Goal: Task Accomplishment & Management: Manage account settings

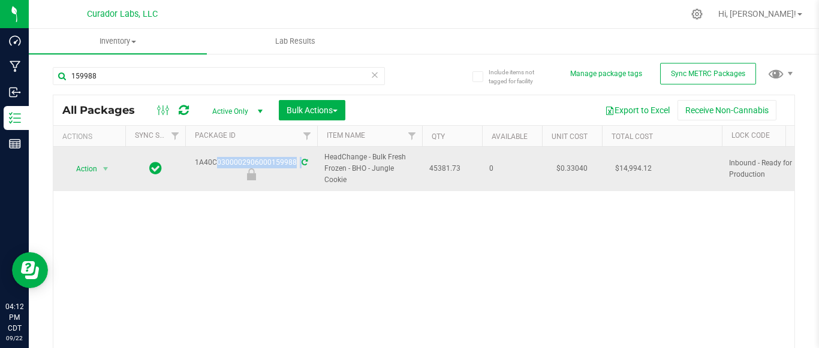
click at [276, 164] on div "1A40C0300002906000159988" at bounding box center [250, 168] width 135 height 23
drag, startPoint x: 349, startPoint y: 177, endPoint x: 311, endPoint y: 163, distance: 40.4
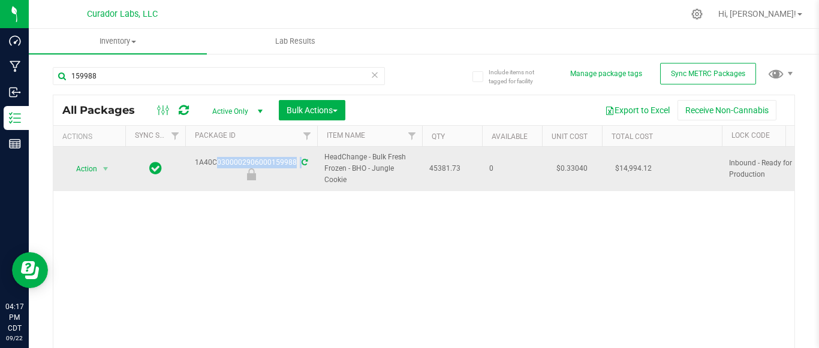
click at [332, 180] on span "HeadChange - Bulk Fresh Frozen - BHO - Jungle Cookie" at bounding box center [369, 169] width 90 height 35
click at [274, 162] on div "1A40C0300002906000159988" at bounding box center [250, 168] width 135 height 23
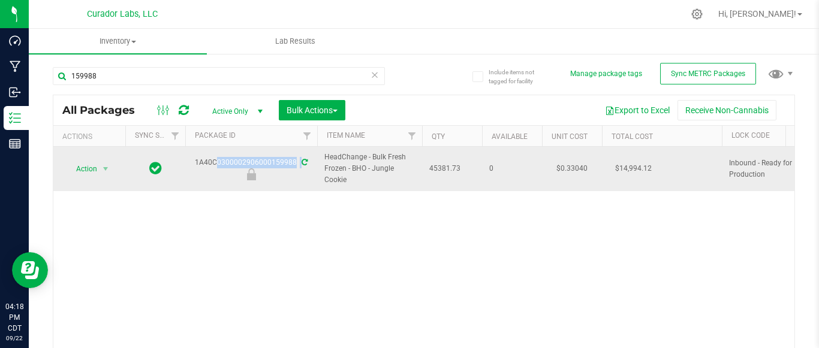
click at [274, 162] on div "1A40C0300002906000159988" at bounding box center [250, 168] width 135 height 23
copy div "1A40C0300002906000159988"
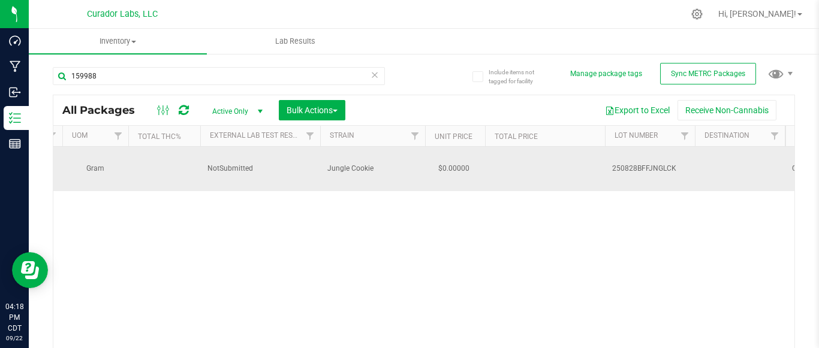
scroll to position [0, 983]
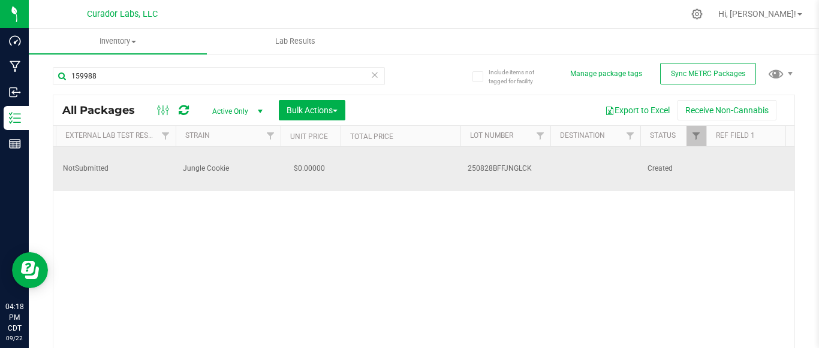
click at [493, 166] on span "250828BFFJNGLCK" at bounding box center [505, 168] width 76 height 11
click at [493, 166] on input "250828BFFJNGLCK" at bounding box center [503, 168] width 86 height 19
click at [556, 184] on td at bounding box center [595, 169] width 90 height 44
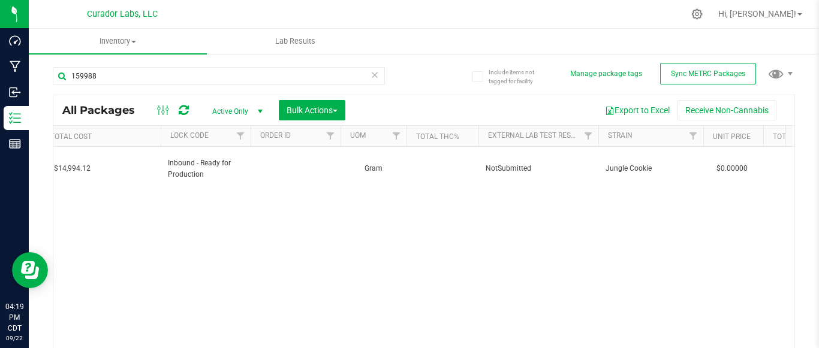
scroll to position [0, 0]
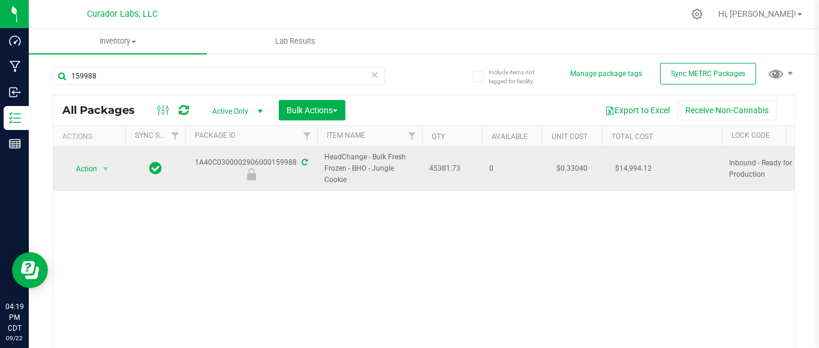
click at [437, 168] on span "45381.73" at bounding box center [452, 168] width 46 height 11
copy span "45381.73"
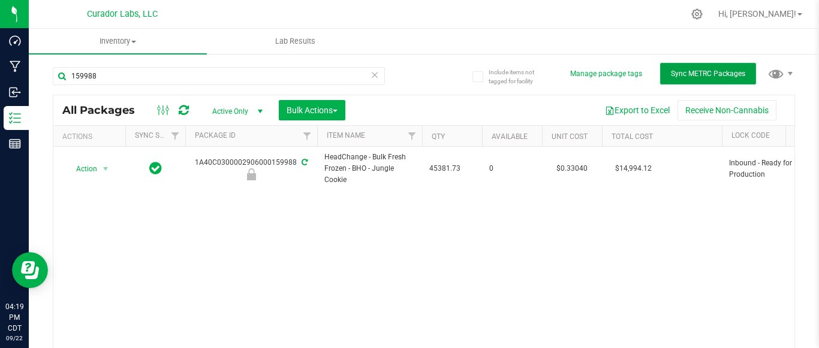
click at [671, 70] on span "Sync METRC Packages" at bounding box center [708, 74] width 74 height 8
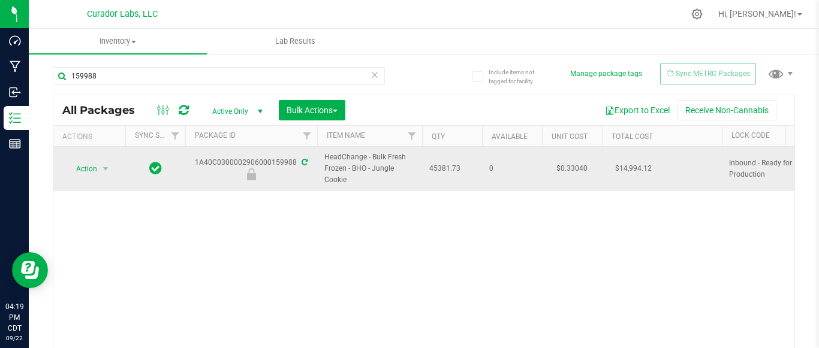
drag, startPoint x: 347, startPoint y: 167, endPoint x: 381, endPoint y: 185, distance: 38.4
click at [381, 185] on span "HeadChange - Bulk Fresh Frozen - BHO - Jungle Cookie" at bounding box center [369, 169] width 90 height 35
copy span "- BHO - Jungle Cookie"
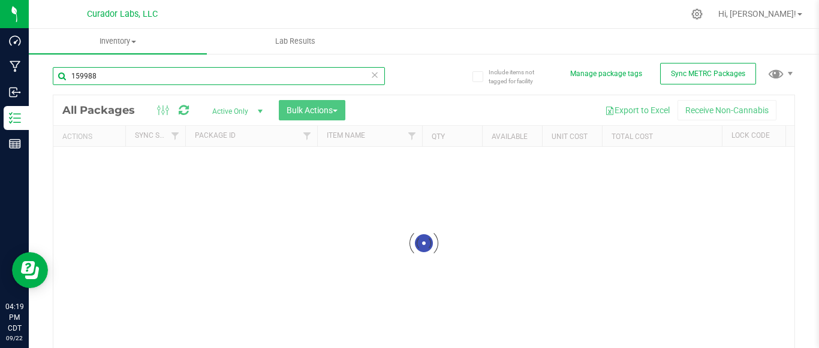
click at [125, 76] on input "159988" at bounding box center [219, 76] width 332 height 18
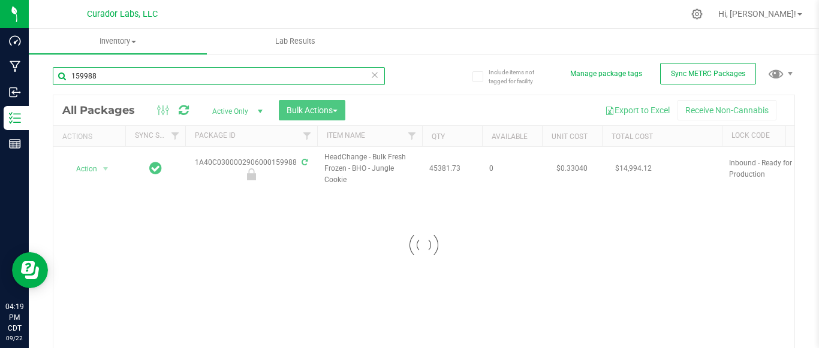
click at [125, 76] on input "159988" at bounding box center [219, 76] width 332 height 18
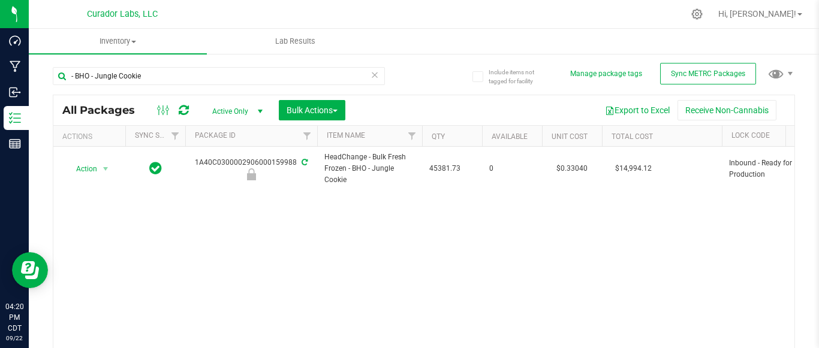
click at [183, 107] on icon at bounding box center [184, 110] width 10 height 12
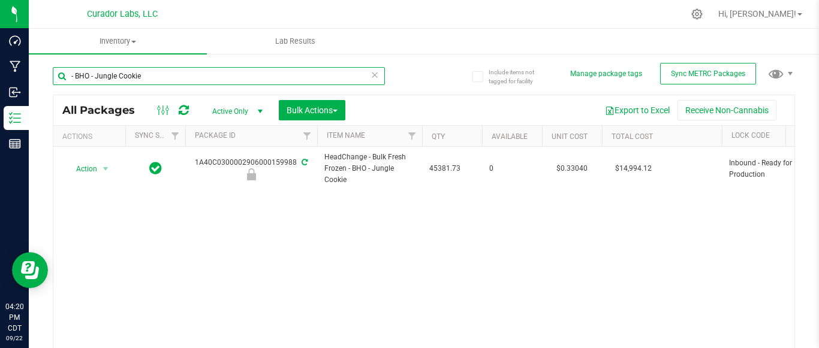
click at [76, 73] on input "- BHO - Jungle Cookie" at bounding box center [219, 76] width 332 height 18
type input "BHO - Jungle Cookie"
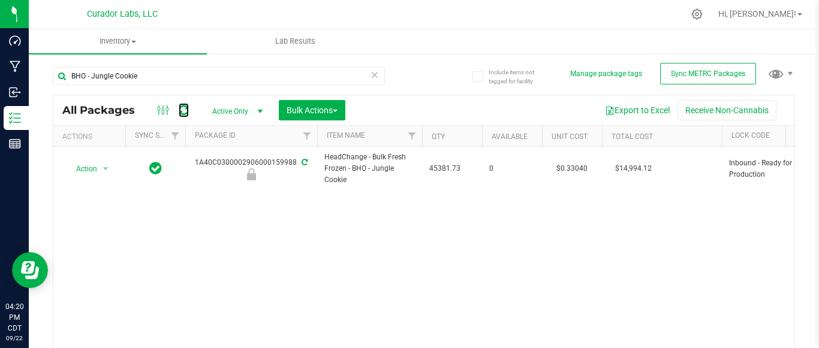
click at [184, 107] on icon at bounding box center [184, 110] width 10 height 12
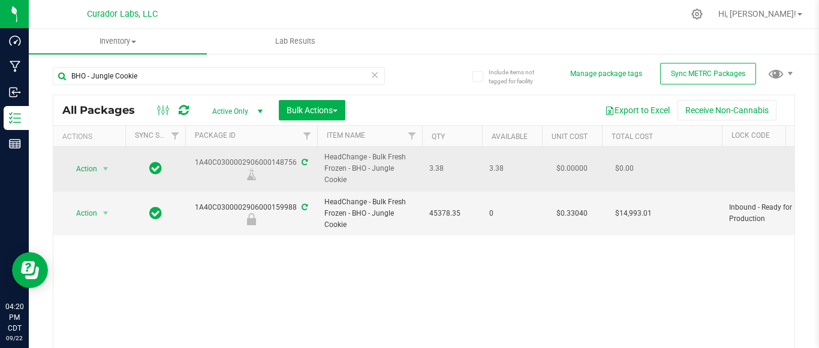
click at [265, 160] on div "1A40C0300002906000148756" at bounding box center [250, 168] width 135 height 23
copy div "1A40C0300002906000148756"
click at [107, 167] on span "select" at bounding box center [106, 169] width 10 height 10
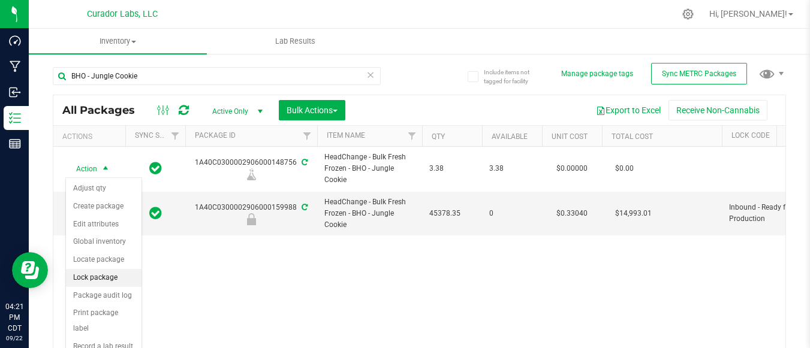
click at [106, 274] on li "Lock package" at bounding box center [104, 278] width 76 height 18
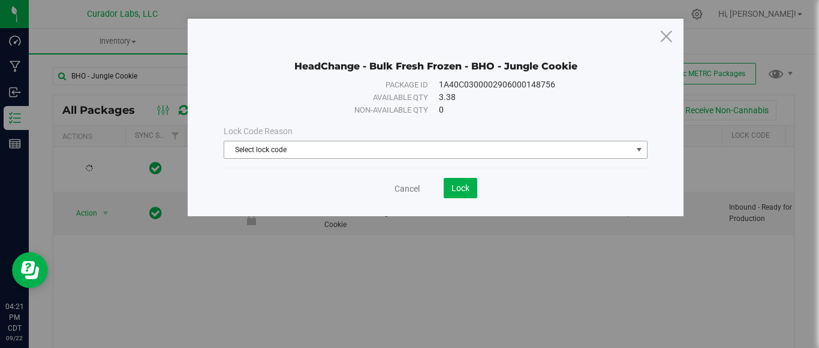
click at [377, 148] on span "Select lock code" at bounding box center [427, 149] width 407 height 17
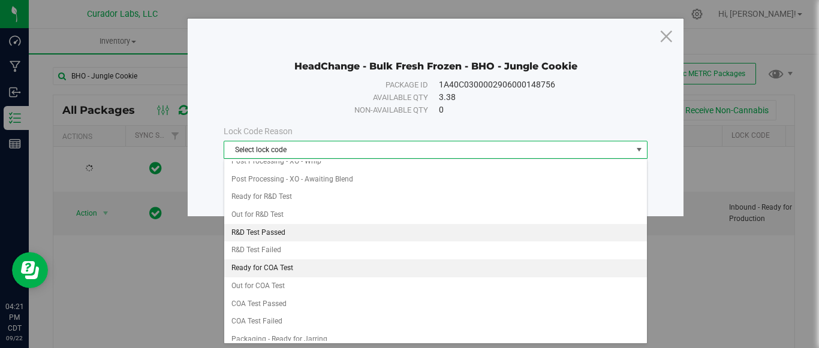
scroll to position [368, 0]
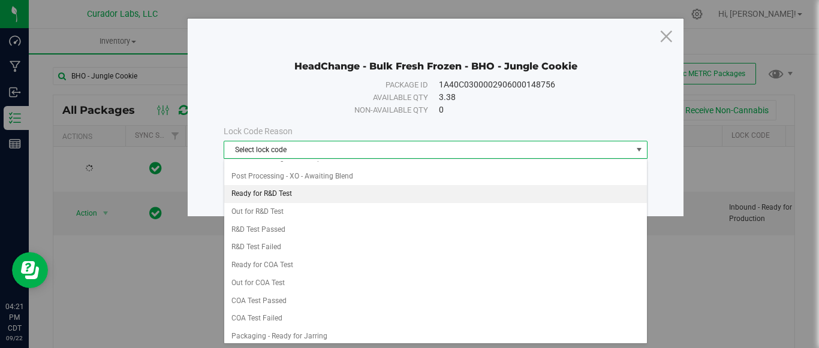
click at [271, 192] on li "Ready for R&D Test" at bounding box center [435, 194] width 422 height 18
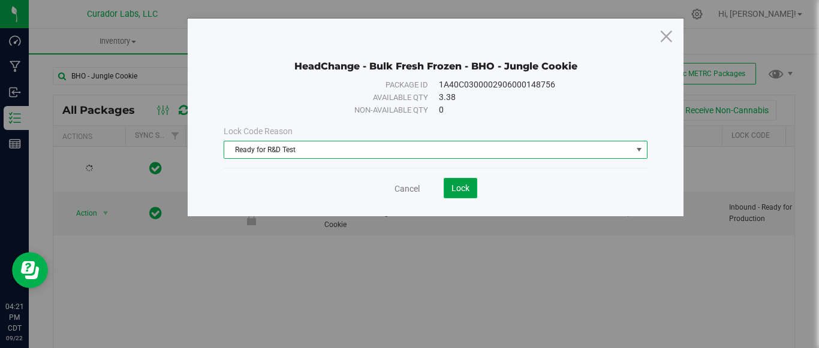
click at [456, 182] on button "Lock" at bounding box center [460, 188] width 34 height 20
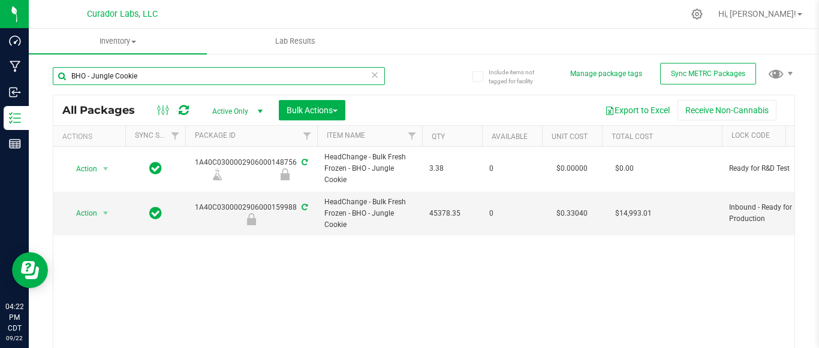
click at [148, 74] on input "BHO - Jungle Cookie" at bounding box center [219, 76] width 332 height 18
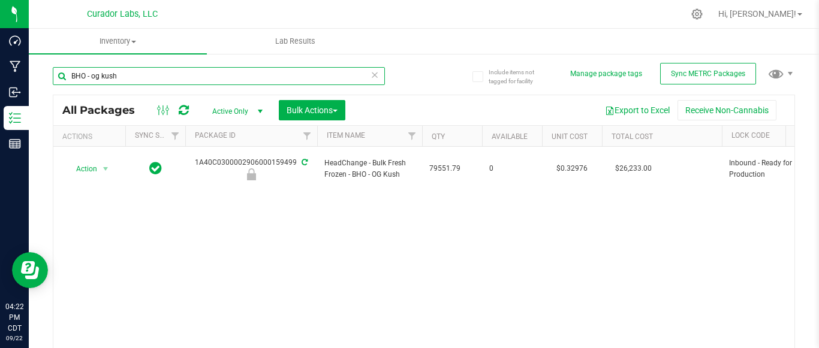
type input "BHO - og kush"
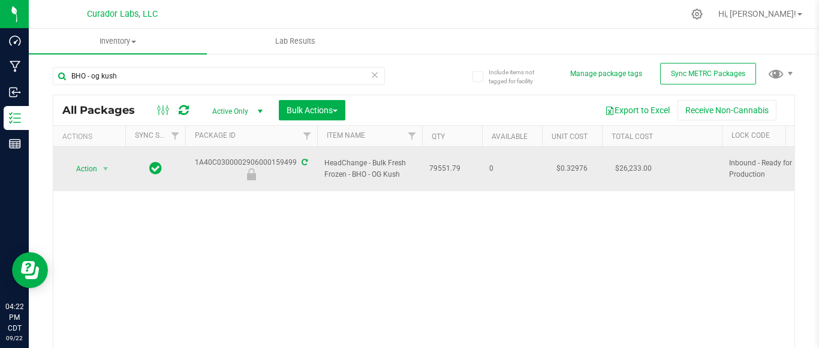
click at [230, 157] on div "1A40C0300002906000159499" at bounding box center [250, 168] width 135 height 23
copy div "1A40C0300002906000159499"
click at [216, 157] on div "1A40C0300002906000159499" at bounding box center [250, 168] width 135 height 23
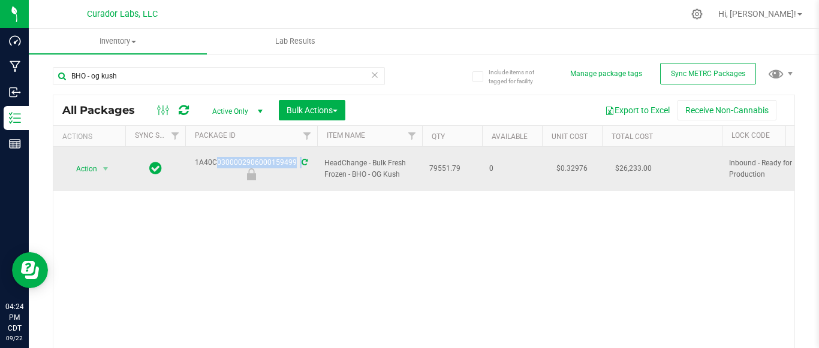
click at [216, 157] on div "1A40C0300002906000159499" at bounding box center [250, 168] width 135 height 23
drag, startPoint x: 348, startPoint y: 170, endPoint x: 404, endPoint y: 176, distance: 56.0
click at [404, 176] on td "HeadChange - Bulk Fresh Frozen - BHO - OG Kush" at bounding box center [369, 169] width 105 height 44
copy span "- BHO - OG Kush"
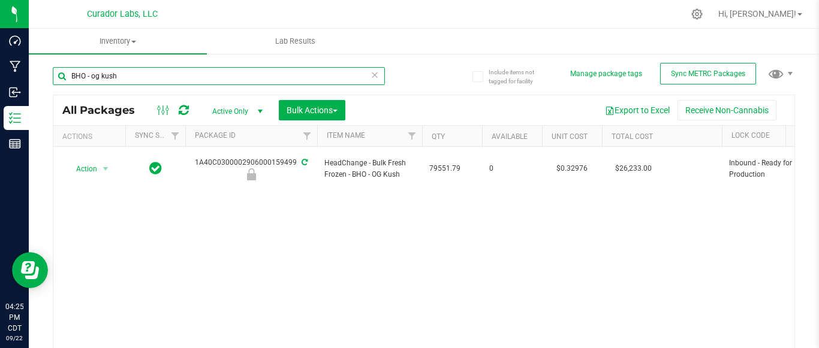
click at [146, 74] on input "BHO - og kush" at bounding box center [219, 76] width 332 height 18
type input "- BHO - OG Kush"
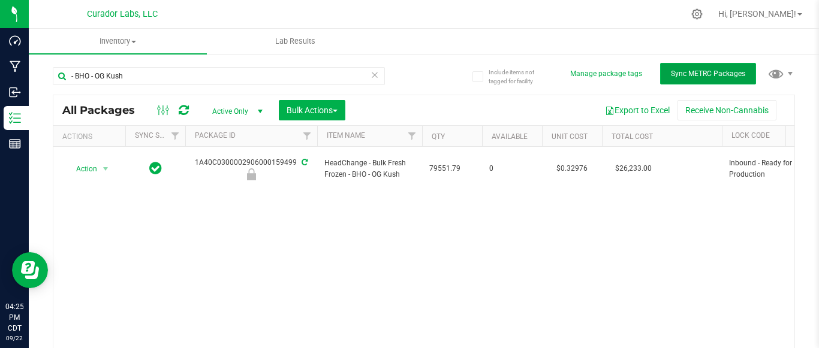
click at [709, 68] on button "Sync METRC Packages" at bounding box center [708, 74] width 96 height 22
click at [186, 105] on icon at bounding box center [184, 110] width 10 height 12
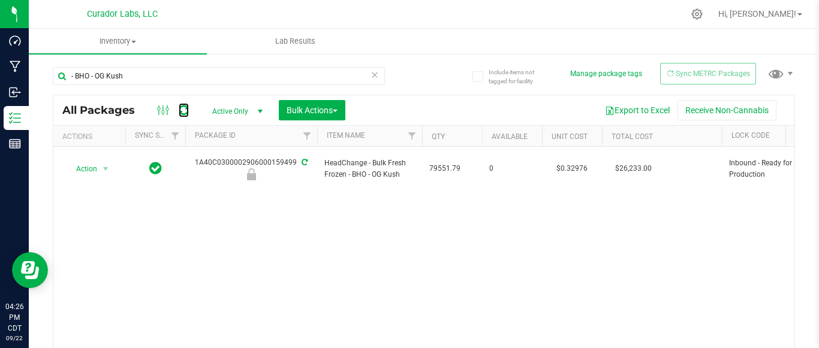
click at [186, 105] on icon at bounding box center [184, 110] width 10 height 12
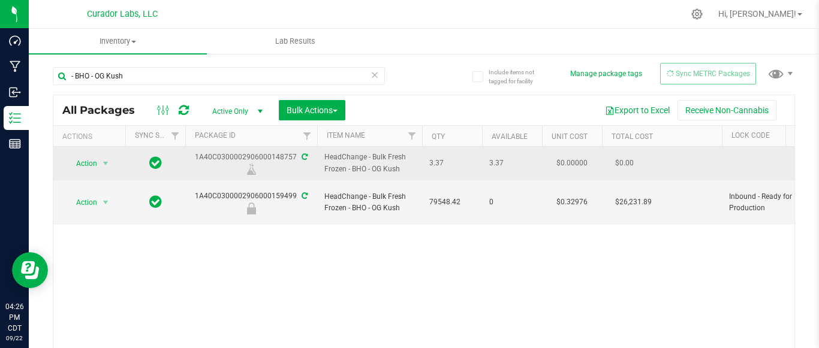
click at [341, 167] on span "HeadChange - Bulk Fresh Frozen - BHO - OG Kush" at bounding box center [369, 163] width 90 height 23
copy tr "HeadChange - Bulk Fresh Frozen - BHO - OG Kush"
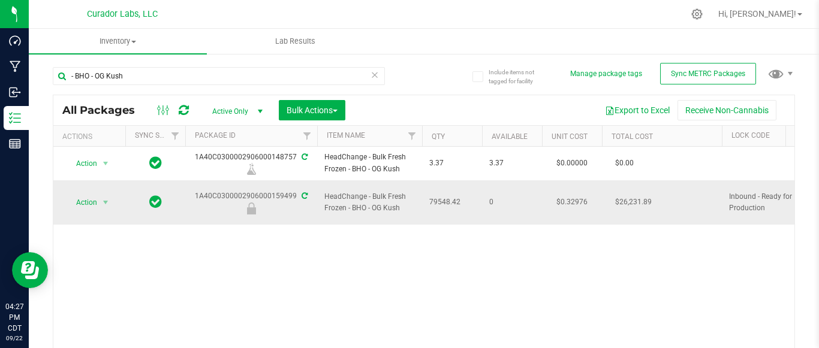
click at [211, 191] on div "1A40C0300002906000159499" at bounding box center [250, 202] width 135 height 23
copy div "1A40C0300002906000159499"
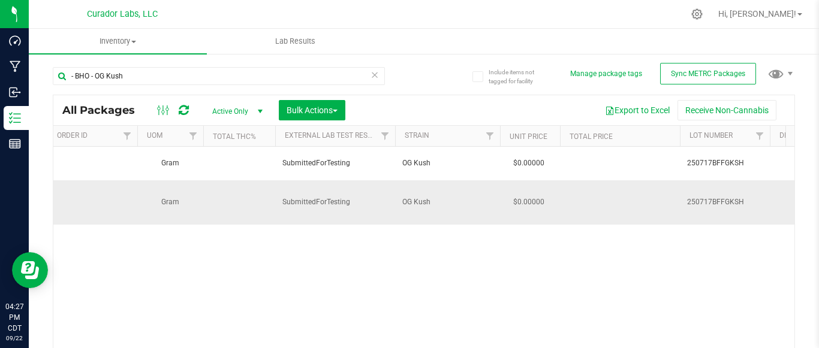
scroll to position [0, 946]
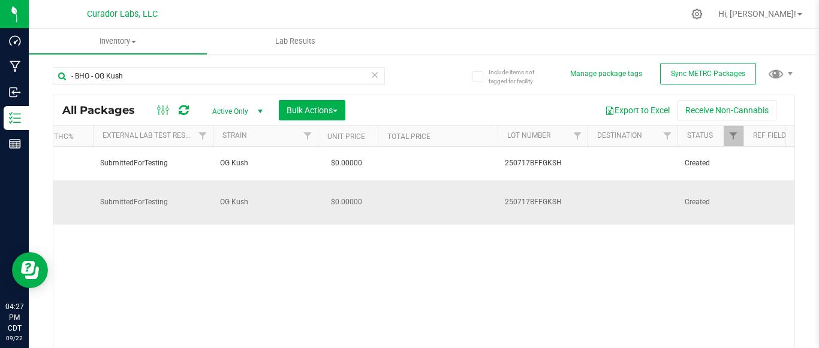
click at [512, 197] on span "250717BFFGKSH" at bounding box center [543, 202] width 76 height 11
click at [565, 226] on div "Action Action Adjust qty Create package Edit attributes Global inventory Locate…" at bounding box center [423, 256] width 741 height 219
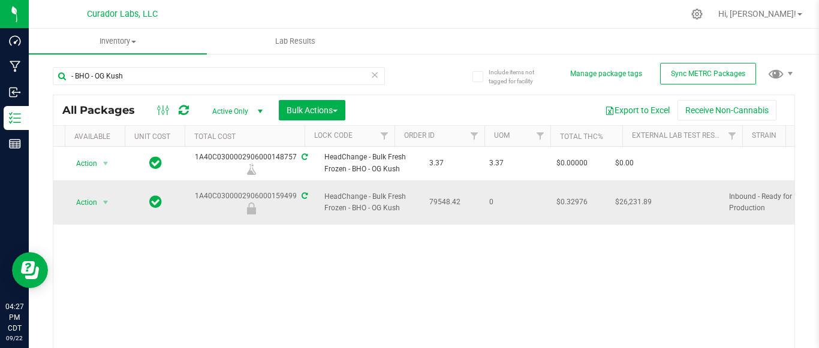
scroll to position [0, 0]
click at [433, 199] on span "79548.42" at bounding box center [452, 202] width 46 height 11
copy span "79548.42"
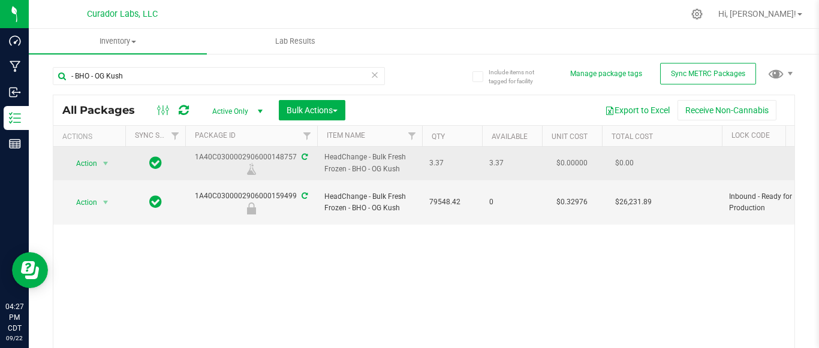
click at [270, 154] on div "1A40C0300002906000148757" at bounding box center [250, 163] width 135 height 23
copy div "1A40C0300002906000148757"
click at [336, 169] on span "HeadChange - Bulk Fresh Frozen - BHO - OG Kush" at bounding box center [369, 163] width 90 height 23
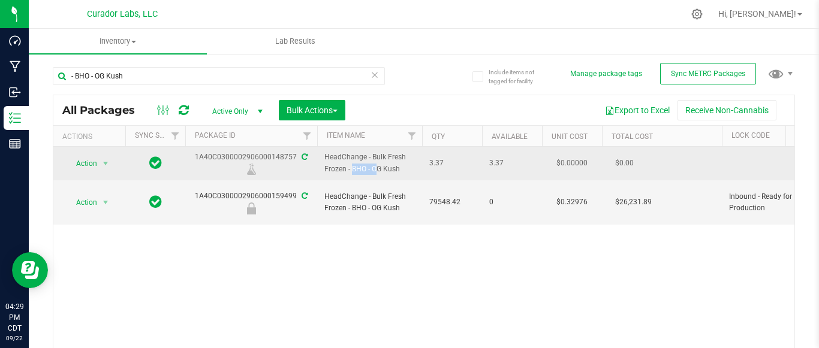
click at [336, 169] on span "HeadChange - Bulk Fresh Frozen - BHO - OG Kush" at bounding box center [369, 163] width 90 height 23
copy tr "HeadChange - Bulk Fresh Frozen - BHO - OG Kush"
click at [108, 160] on span "select" at bounding box center [106, 164] width 10 height 10
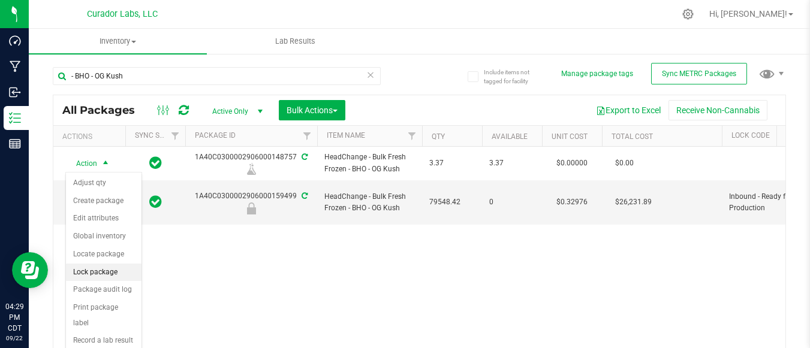
click at [103, 268] on li "Lock package" at bounding box center [104, 273] width 76 height 18
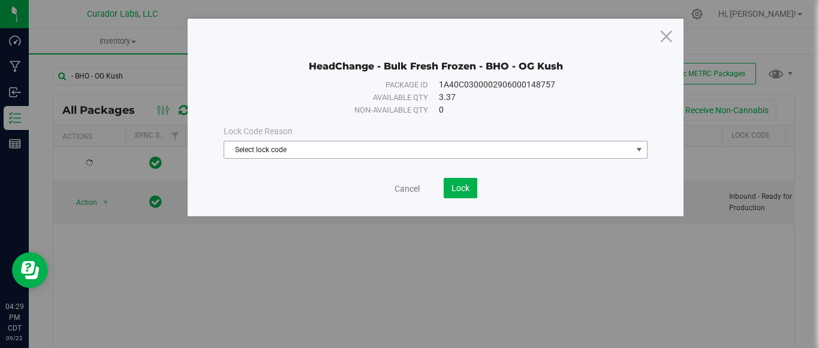
click at [463, 143] on span "Select lock code" at bounding box center [427, 149] width 407 height 17
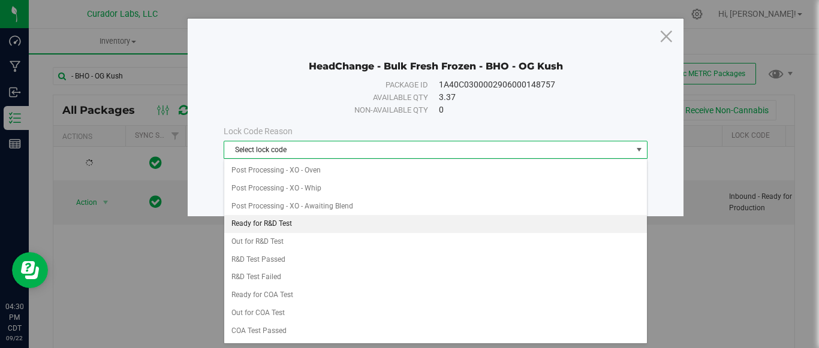
scroll to position [339, 0]
click at [287, 221] on li "Ready for R&D Test" at bounding box center [435, 224] width 422 height 18
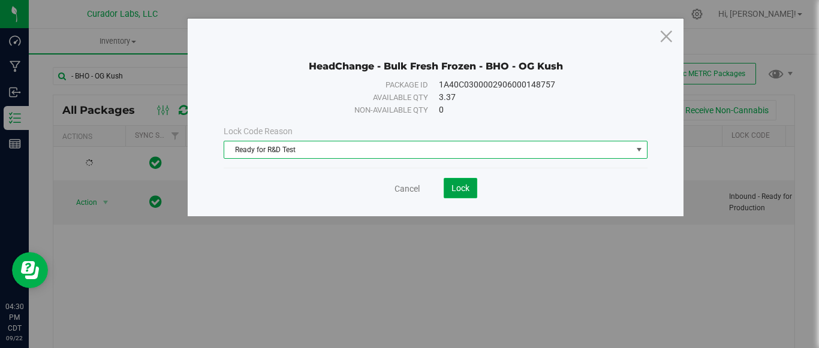
click at [463, 185] on span "Lock" at bounding box center [460, 188] width 18 height 10
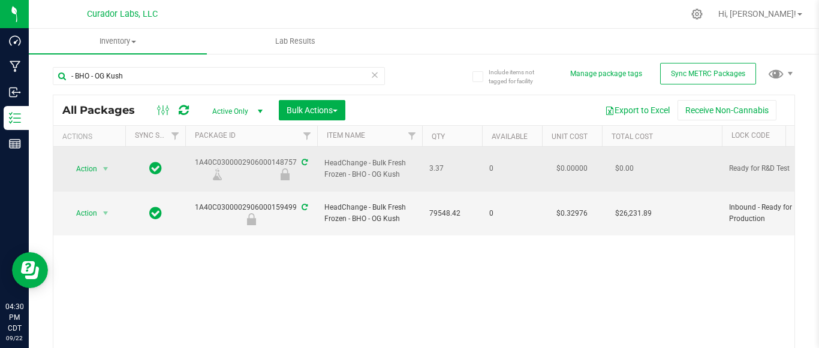
click at [223, 158] on div "1A40C0300002906000148757" at bounding box center [250, 168] width 135 height 23
copy div "1A40C0300002906000148757"
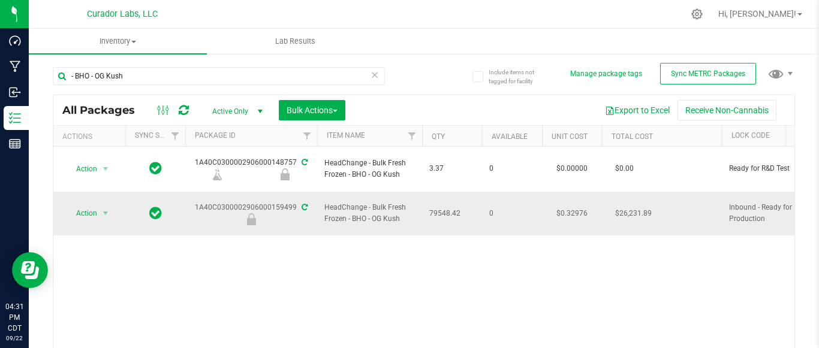
click at [342, 202] on span "HeadChange - Bulk Fresh Frozen - BHO - OG Kush" at bounding box center [369, 213] width 90 height 23
copy tr "HeadChange - Bulk Fresh Frozen - BHO - OG Kush"
click at [440, 208] on span "79548.42" at bounding box center [452, 213] width 46 height 11
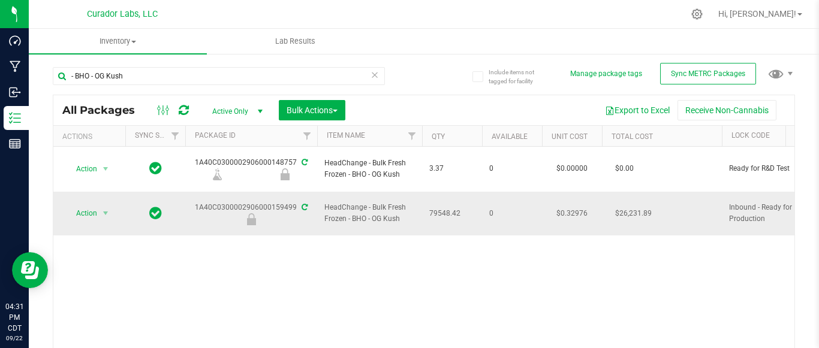
click at [440, 208] on span "79548.42" at bounding box center [452, 213] width 46 height 11
click at [267, 202] on div "1A40C0300002906000159499" at bounding box center [250, 213] width 135 height 23
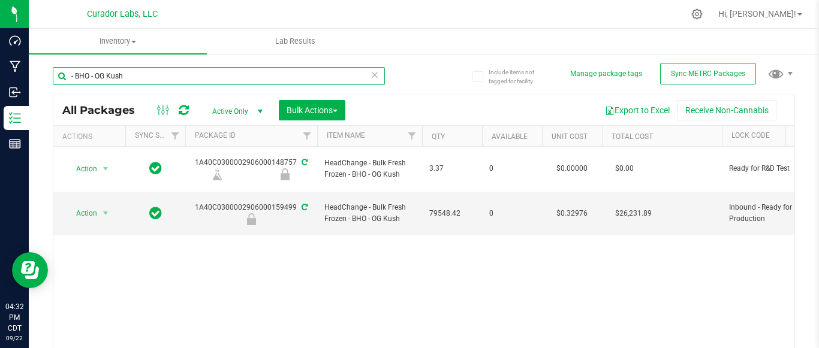
click at [146, 76] on input "- BHO - OG Kush" at bounding box center [219, 76] width 332 height 18
type input "- BHO - Jungle"
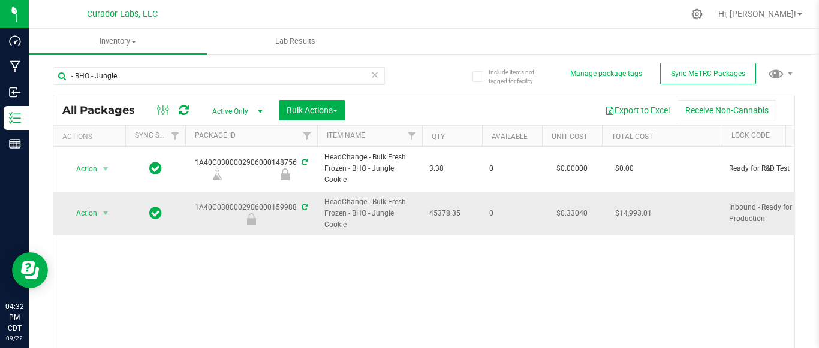
drag, startPoint x: 350, startPoint y: 224, endPoint x: 316, endPoint y: 209, distance: 37.3
click at [267, 206] on div "1A40C0300002906000159988" at bounding box center [250, 213] width 135 height 23
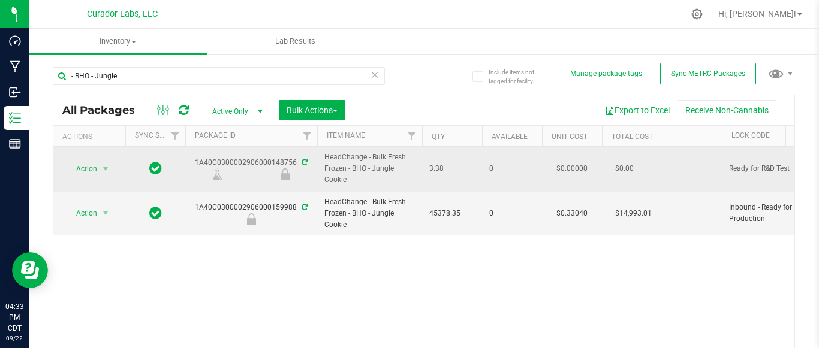
click at [330, 182] on span "HeadChange - Bulk Fresh Frozen - BHO - Jungle Cookie" at bounding box center [369, 169] width 90 height 35
click at [433, 168] on span "3.38" at bounding box center [452, 168] width 46 height 11
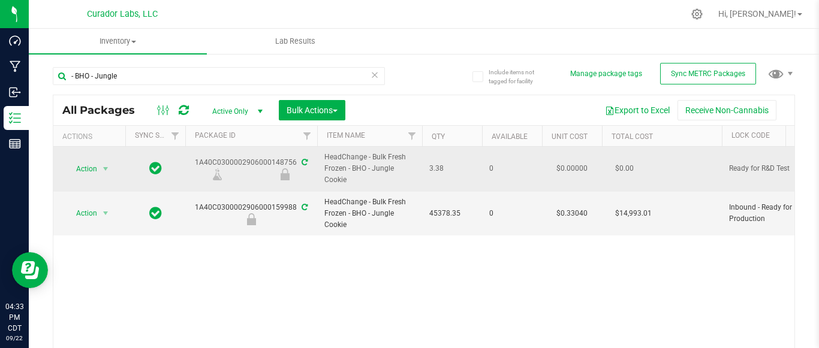
click at [256, 160] on div "1A40C0300002906000148756" at bounding box center [250, 168] width 135 height 23
